Goal: Task Accomplishment & Management: Manage account settings

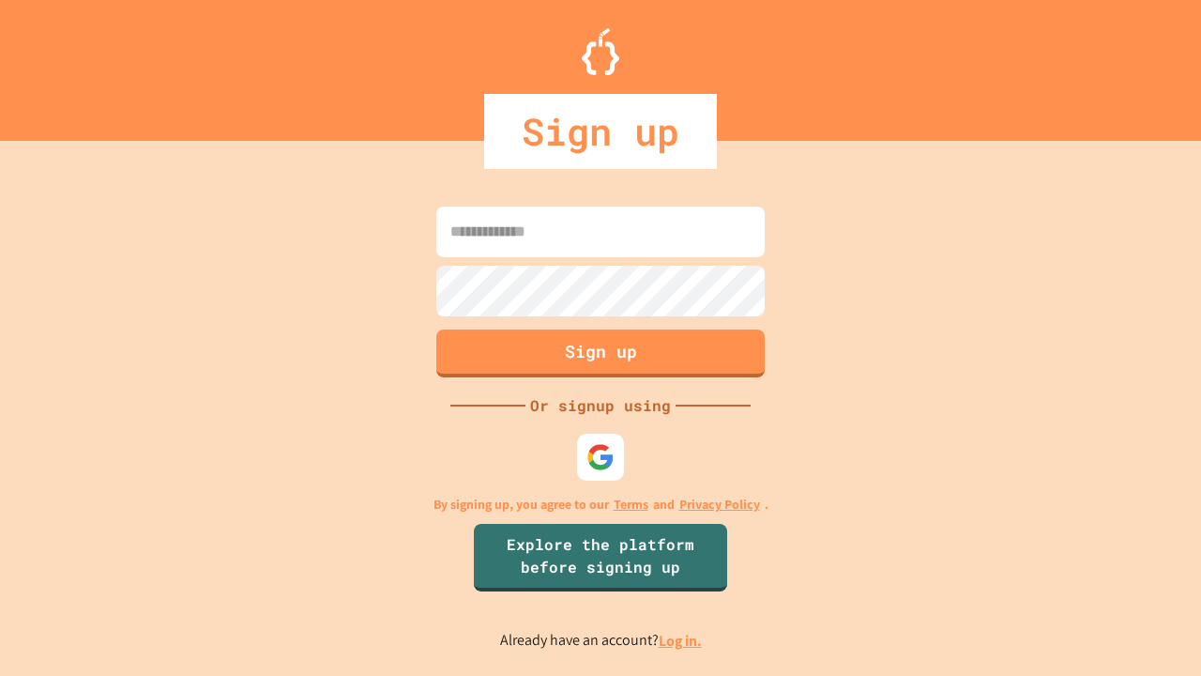
click at [681, 640] on link "Log in." at bounding box center [680, 641] width 43 height 20
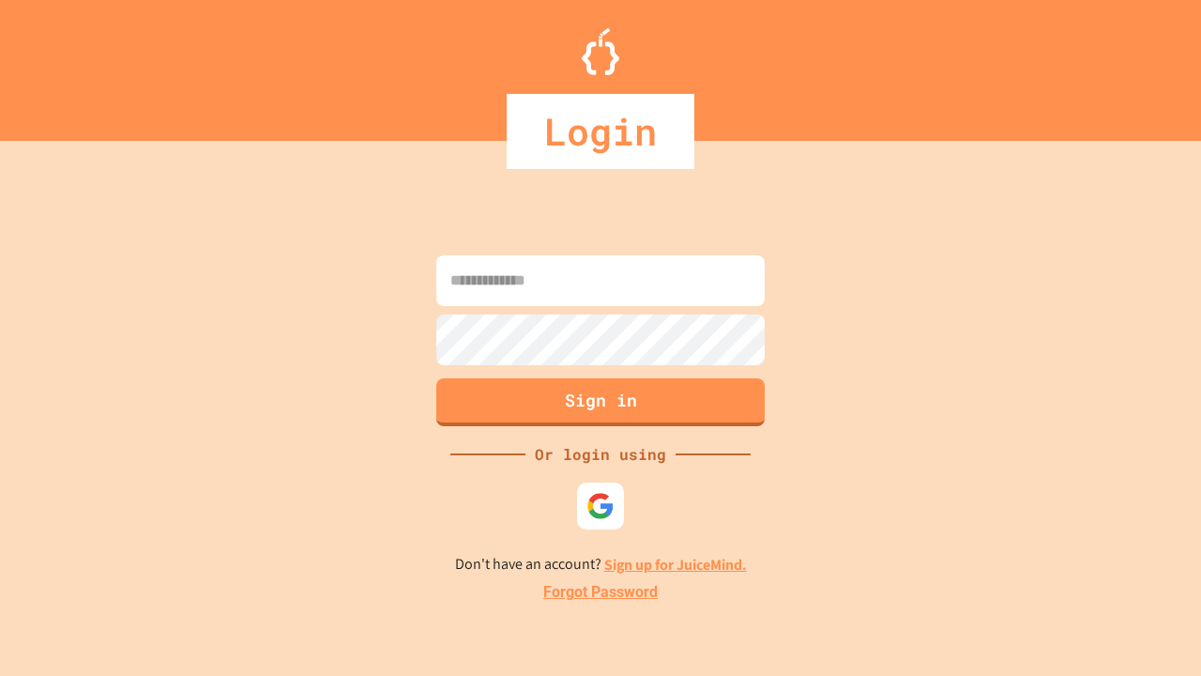
type input "*****"
